Goal: Task Accomplishment & Management: Use online tool/utility

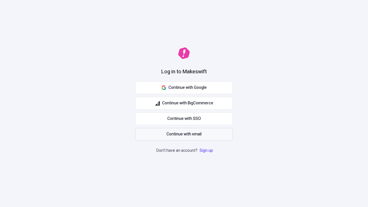
click at [184, 134] on span "Continue with email" at bounding box center [184, 134] width 35 height 6
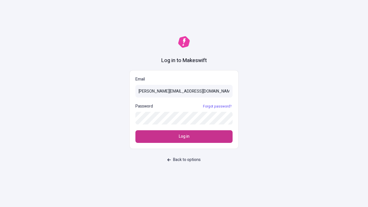
click at [184, 137] on span "Log in" at bounding box center [184, 136] width 11 height 6
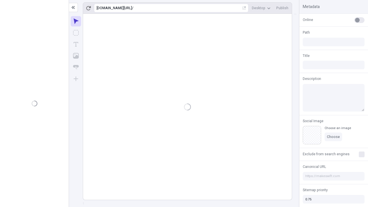
type input "/deep-link-acidus"
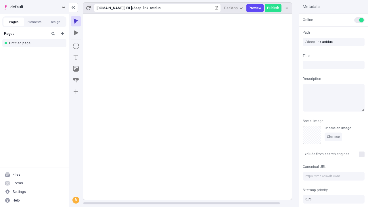
click at [34, 7] on span "default" at bounding box center [34, 7] width 49 height 6
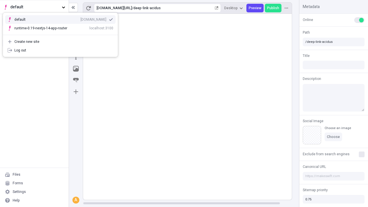
click at [60, 42] on div "Create new site" at bounding box center [63, 41] width 99 height 5
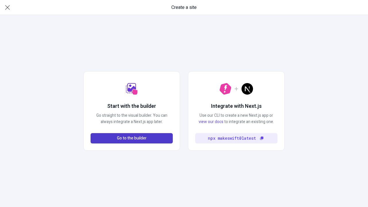
click at [132, 138] on span "Go to the builder" at bounding box center [132, 138] width 30 height 6
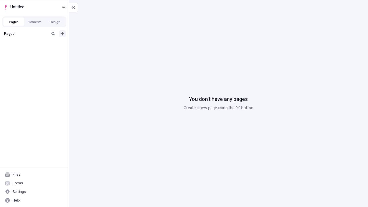
click at [62, 34] on icon "Add new" at bounding box center [62, 33] width 3 height 3
click at [36, 52] on div "Blank page" at bounding box center [35, 53] width 55 height 9
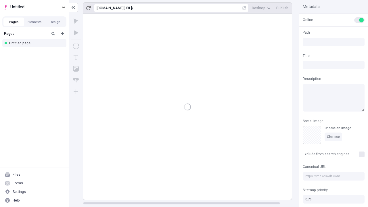
type input "/page"
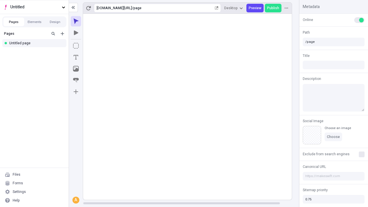
click at [76, 46] on icon "Box" at bounding box center [76, 46] width 6 height 6
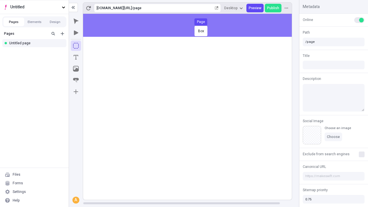
click at [193, 25] on div "Box Page" at bounding box center [184, 103] width 368 height 207
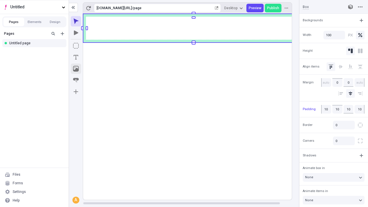
click at [76, 69] on icon "Image" at bounding box center [76, 69] width 6 height 6
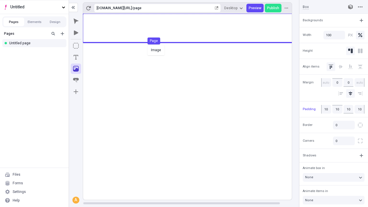
click at [193, 28] on div "Image Page" at bounding box center [184, 103] width 368 height 207
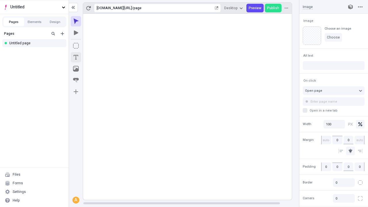
click at [76, 57] on icon "Text" at bounding box center [76, 57] width 5 height 5
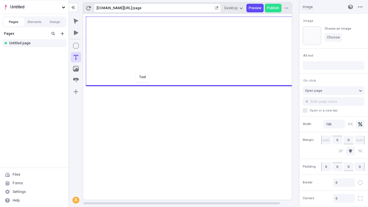
click at [193, 85] on div "Text" at bounding box center [184, 103] width 368 height 207
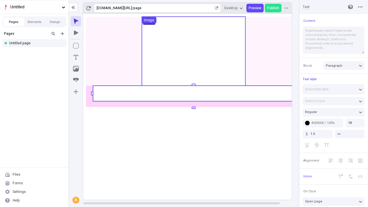
click at [193, 93] on rect at bounding box center [193, 94] width 201 height 16
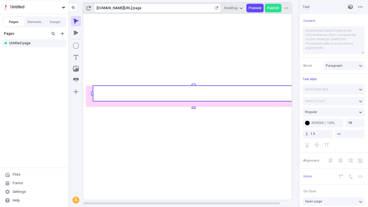
click at [193, 93] on rect at bounding box center [193, 94] width 201 height 16
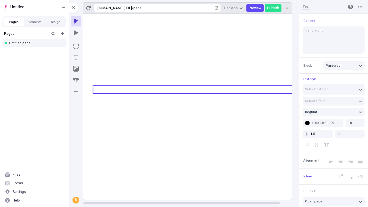
type textarea "Hello, world!"
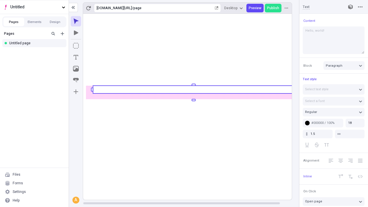
click at [76, 69] on icon "Image" at bounding box center [76, 69] width 6 height 6
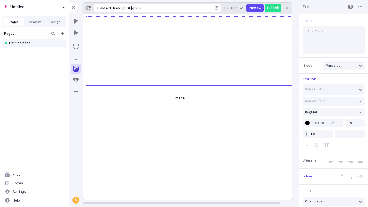
click at [193, 99] on div "Image" at bounding box center [184, 103] width 368 height 207
